Goal: Check status: Check status

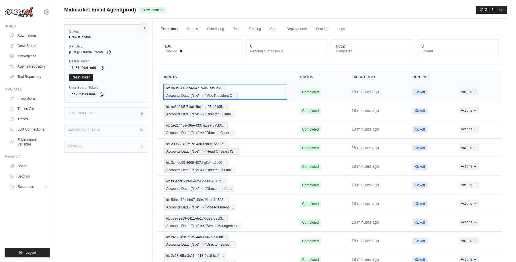
click at [242, 94] on div "Id: 0a0d3418-fb4e-4715-a61f-fd6d2… Accounts Data: {"title" => "Vice President O…" at bounding box center [225, 92] width 122 height 14
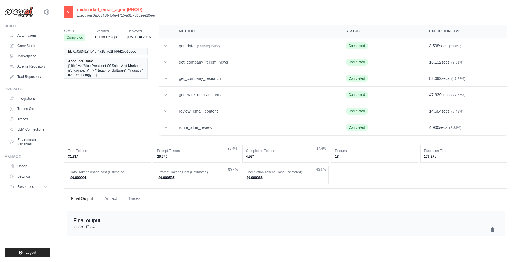
click at [67, 11] on icon at bounding box center [68, 11] width 3 height 3
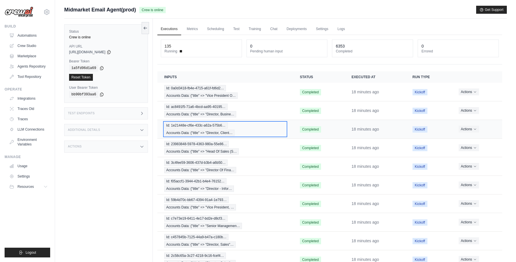
click at [251, 129] on div "Id: 1e21448e-cf6e-433c-a62a-575b6… Accounts Data: {"title" => "Director, Client…" at bounding box center [225, 129] width 122 height 14
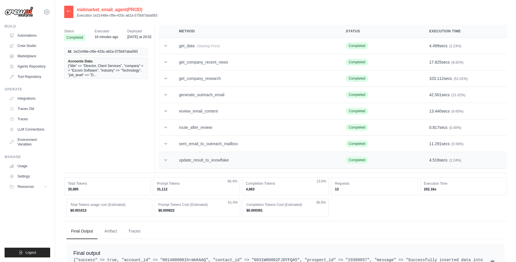
click at [165, 160] on icon at bounding box center [165, 160] width 3 height 2
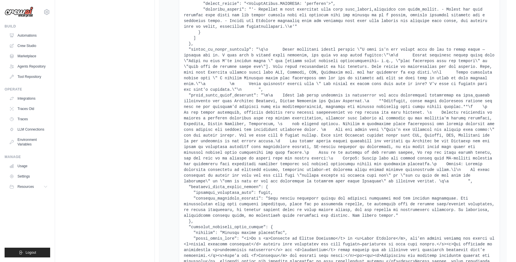
scroll to position [5116, 0]
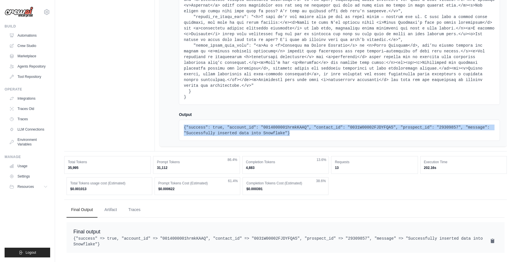
drag, startPoint x: 293, startPoint y: 128, endPoint x: 181, endPoint y: 121, distance: 112.5
click at [181, 121] on div "{"success": true, "account_id": "0014000001hrmkKAAQ", "contact_id": "0031W00002…" at bounding box center [339, 130] width 321 height 21
click at [354, 125] on pre "{"success": true, "account_id": "0014000001hrmkKAAQ", "contact_id": "0031W00002…" at bounding box center [339, 130] width 311 height 11
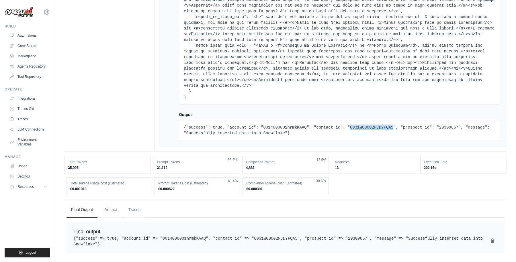
click at [354, 125] on pre "{"success": true, "account_id": "0014000001hrmkKAAQ", "contact_id": "0031W00002…" at bounding box center [339, 130] width 311 height 11
click at [328, 125] on pre "{"success": true, "account_id": "0014000001hrmkKAAQ", "contact_id": "0031W00002…" at bounding box center [339, 130] width 311 height 11
click at [360, 125] on pre "{"success": true, "account_id": "0014000001hrmkKAAQ", "contact_id": "0031W00002…" at bounding box center [339, 130] width 311 height 11
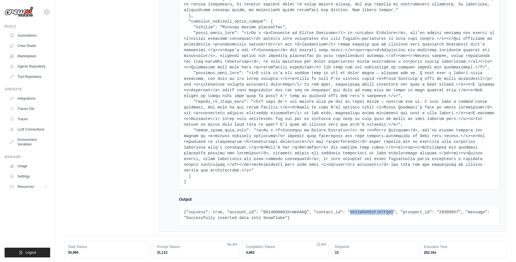
scroll to position [4979, 0]
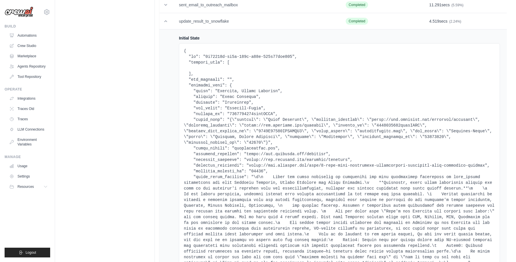
drag, startPoint x: 220, startPoint y: 131, endPoint x: 245, endPoint y: 131, distance: 25.5
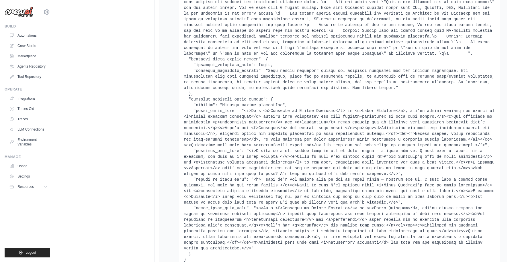
scroll to position [5116, 0]
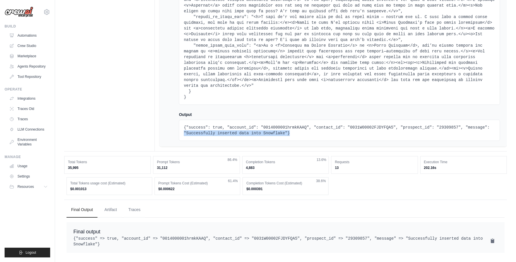
drag, startPoint x: 291, startPoint y: 128, endPoint x: 175, endPoint y: 124, distance: 116.5
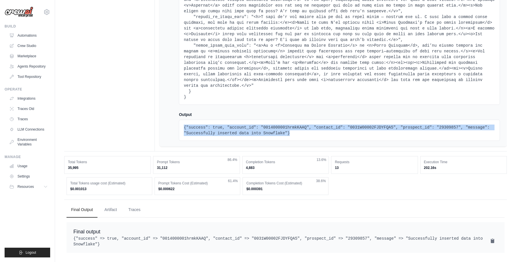
click at [305, 125] on pre "{"success": true, "account_id": "0014000001hrmkKAAQ", "contact_id": "0031W00002…" at bounding box center [339, 130] width 311 height 11
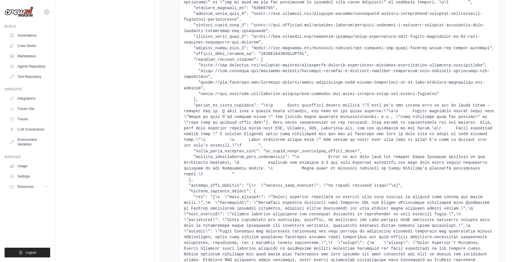
scroll to position [0, 0]
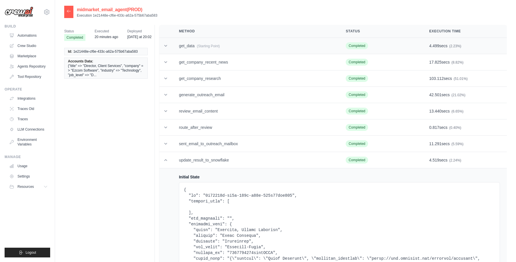
click at [165, 45] on icon at bounding box center [166, 46] width 6 height 6
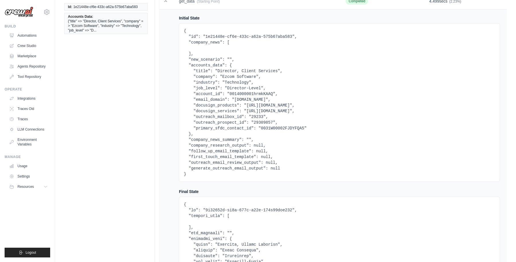
scroll to position [49, 0]
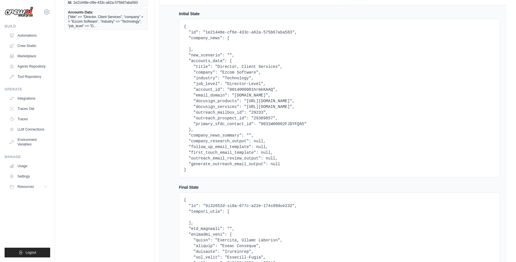
click at [216, 124] on pre "{ "id": "1e21448e-cf6e-433c-a62a-575b67aba583", "company_news": [ ], "new_scena…" at bounding box center [339, 98] width 311 height 149
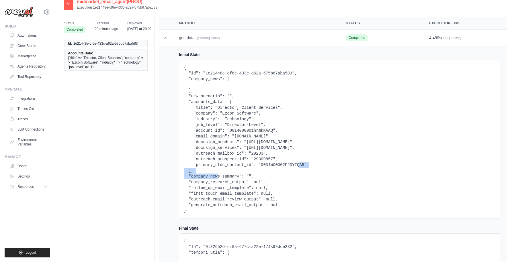
scroll to position [0, 0]
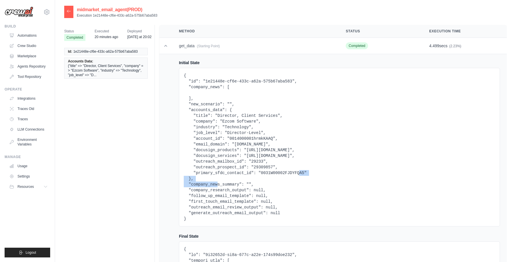
click at [251, 62] on h4 "Initial State" at bounding box center [339, 63] width 321 height 6
click at [227, 174] on pre "{ "id": "1e21448e-cf6e-433c-a62a-575b67aba583", "company_news": [ ], "new_scena…" at bounding box center [339, 147] width 311 height 149
click at [165, 46] on icon at bounding box center [166, 46] width 6 height 6
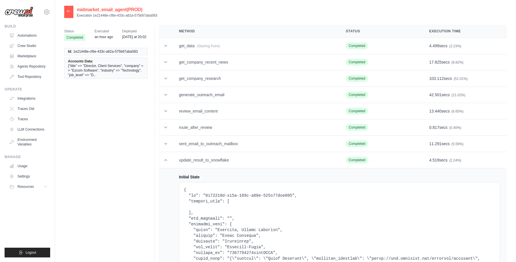
click at [69, 10] on icon at bounding box center [68, 11] width 5 height 5
